Goal: Understand process/instructions: Learn how to perform a task or action

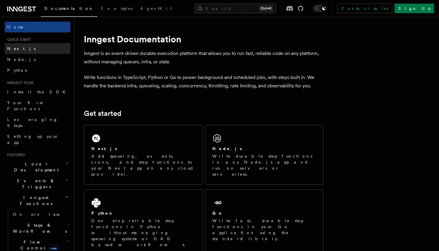
click at [30, 50] on link "Next.js" at bounding box center [38, 48] width 66 height 11
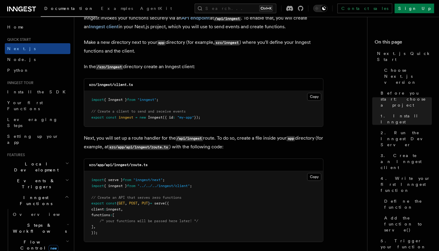
scroll to position [739, 0]
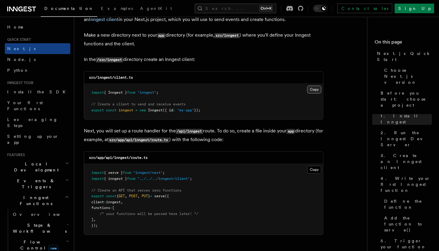
click at [317, 90] on button "Copy Copied" at bounding box center [315, 89] width 14 height 8
click at [316, 170] on button "Copy Copied" at bounding box center [315, 169] width 14 height 8
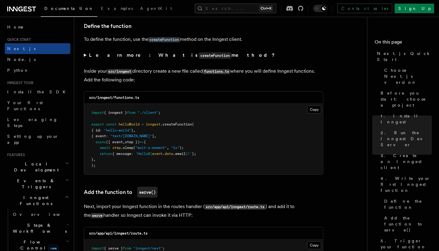
scroll to position [1034, 0]
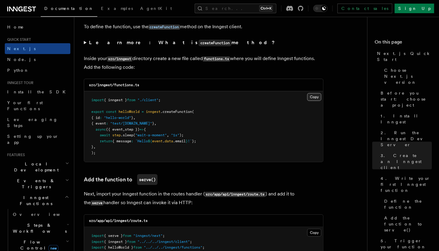
click at [313, 97] on button "Copy Copied" at bounding box center [315, 97] width 14 height 8
